Goal: Transaction & Acquisition: Purchase product/service

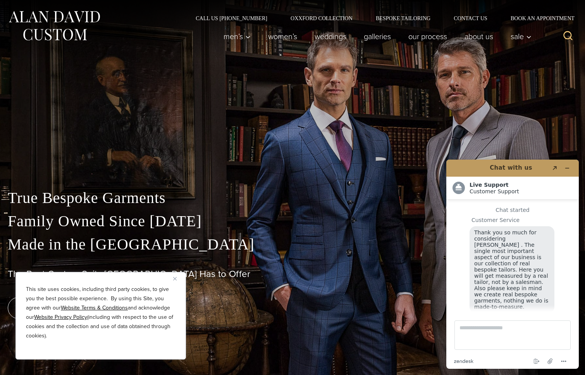
scroll to position [8, 0]
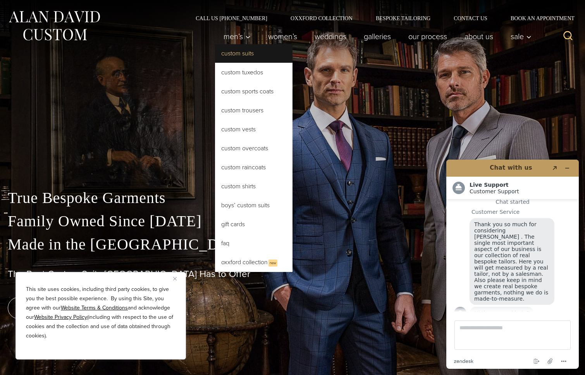
click at [238, 55] on link "Custom Suits" at bounding box center [253, 53] width 77 height 19
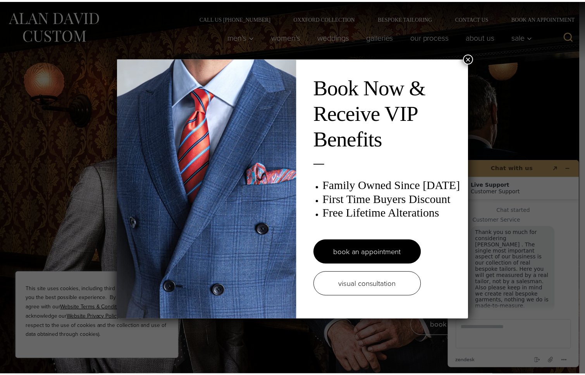
scroll to position [8, 0]
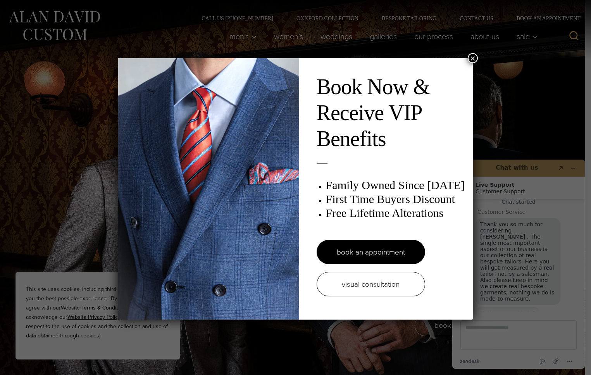
click at [469, 57] on button "×" at bounding box center [472, 58] width 10 height 10
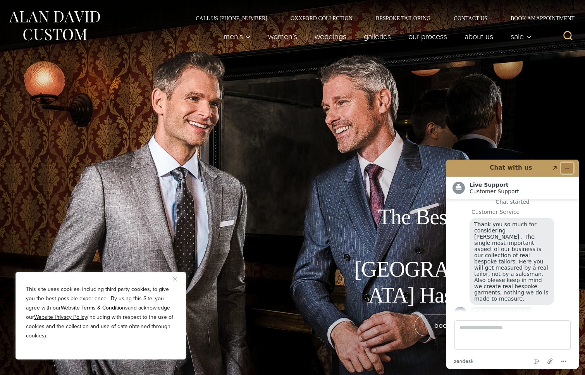
click at [567, 167] on icon "Minimize widget" at bounding box center [566, 167] width 5 height 5
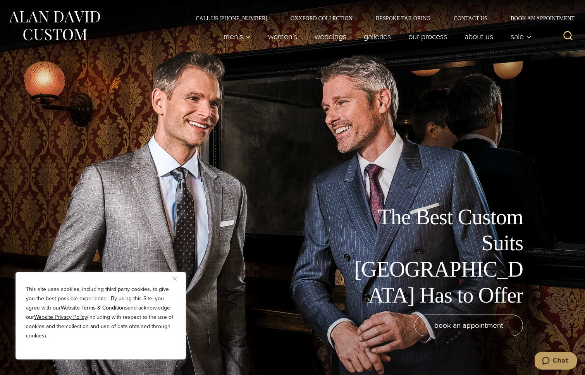
click at [176, 280] on img "Close" at bounding box center [174, 278] width 3 height 3
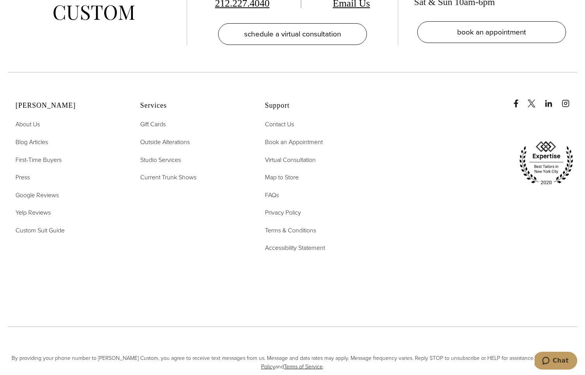
scroll to position [4884, 0]
